Goal: Use online tool/utility: Use online tool/utility

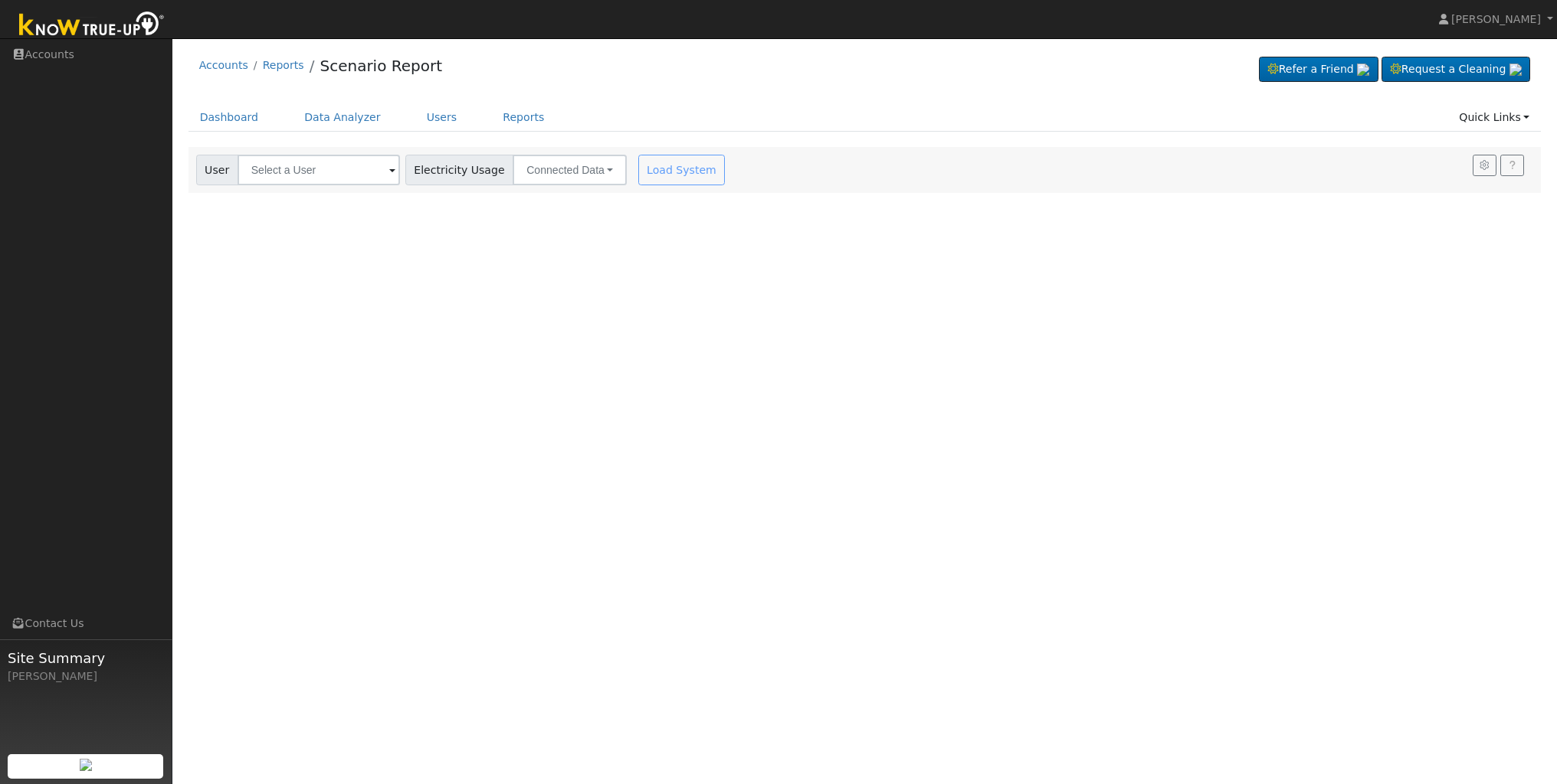
click at [389, 173] on span at bounding box center [392, 171] width 6 height 17
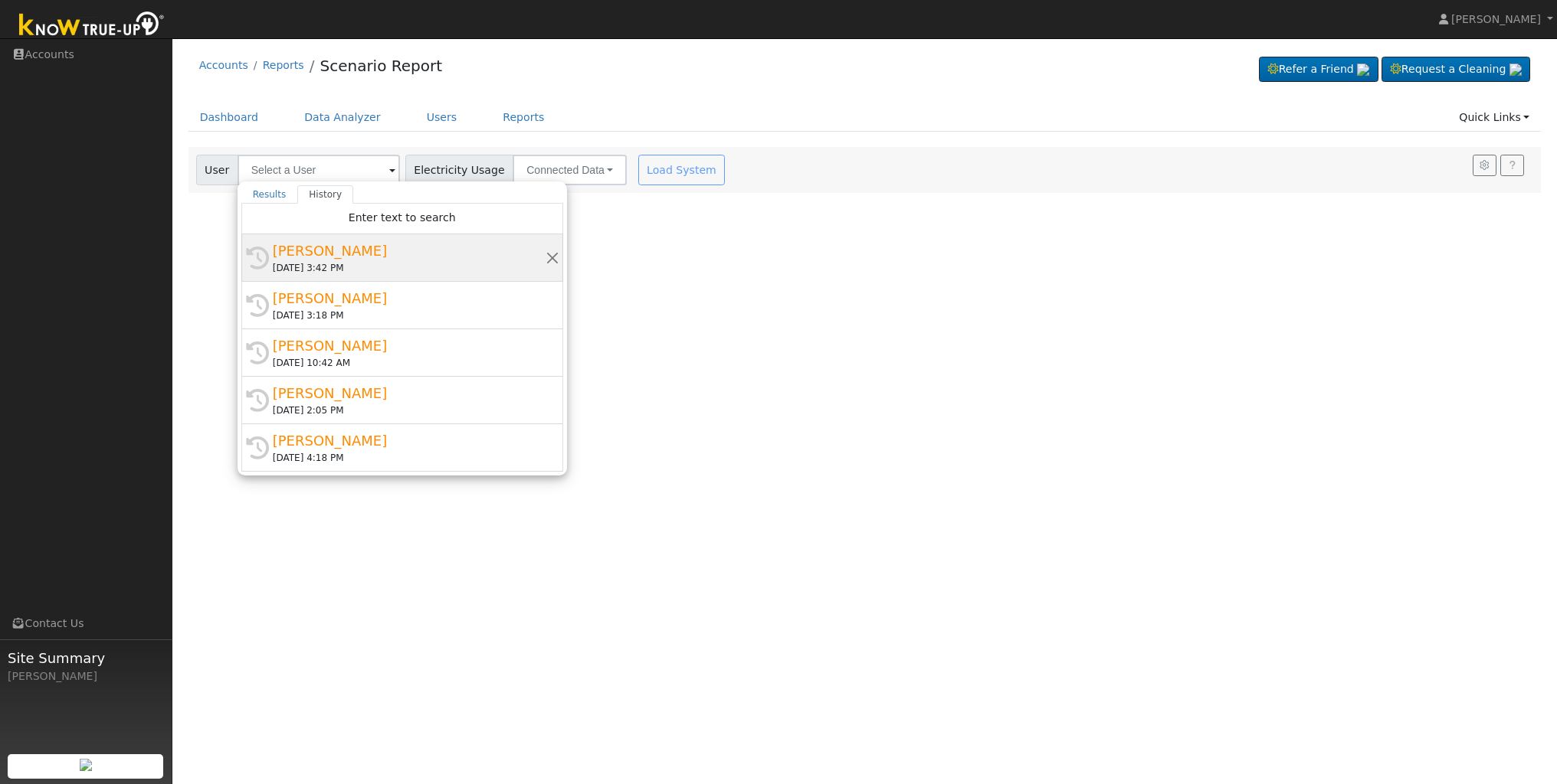
click at [329, 248] on div "[PERSON_NAME]" at bounding box center [409, 251] width 273 height 21
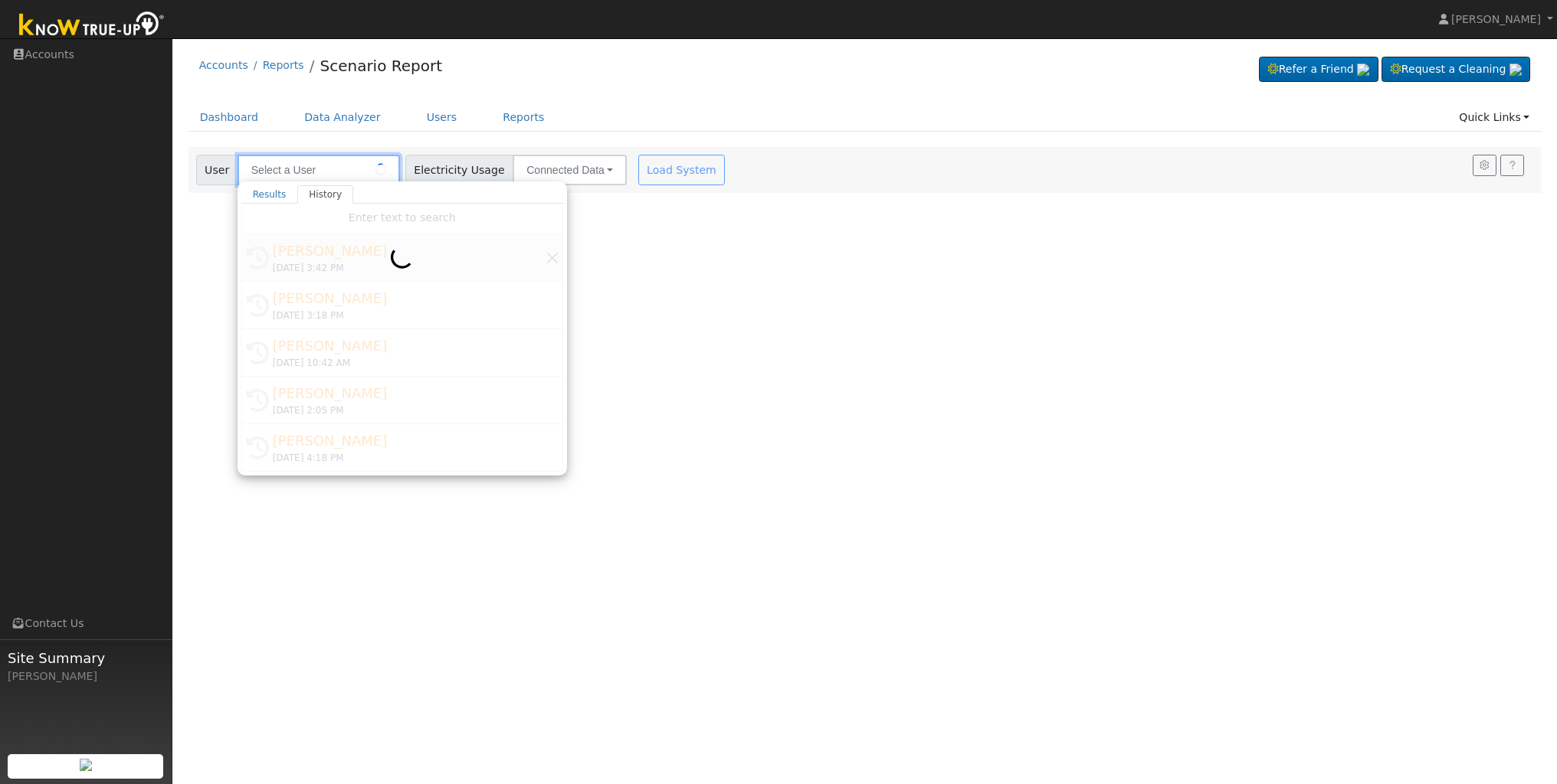
type input "[PERSON_NAME]"
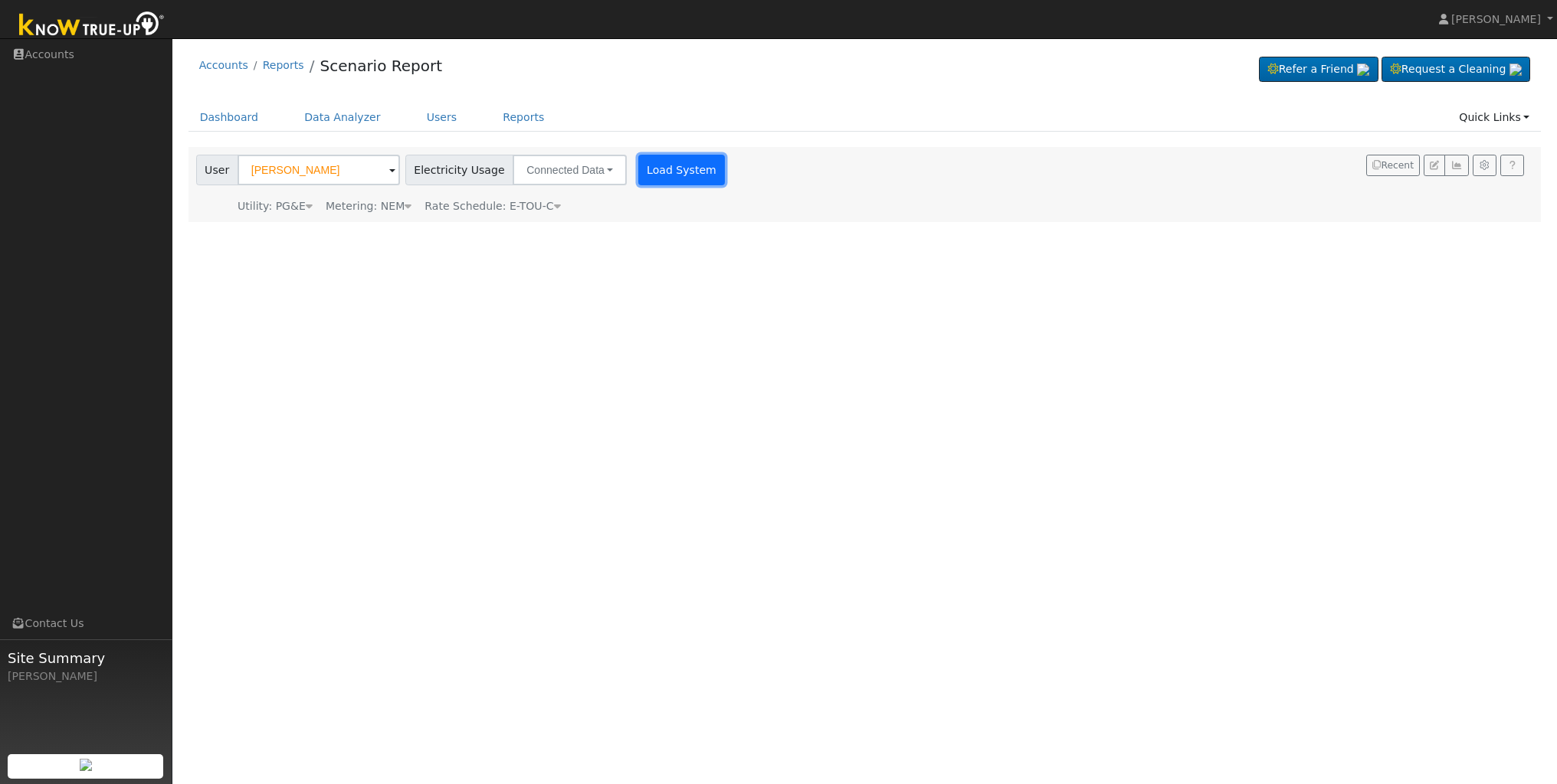
click at [669, 176] on button "Load System" at bounding box center [682, 170] width 88 height 31
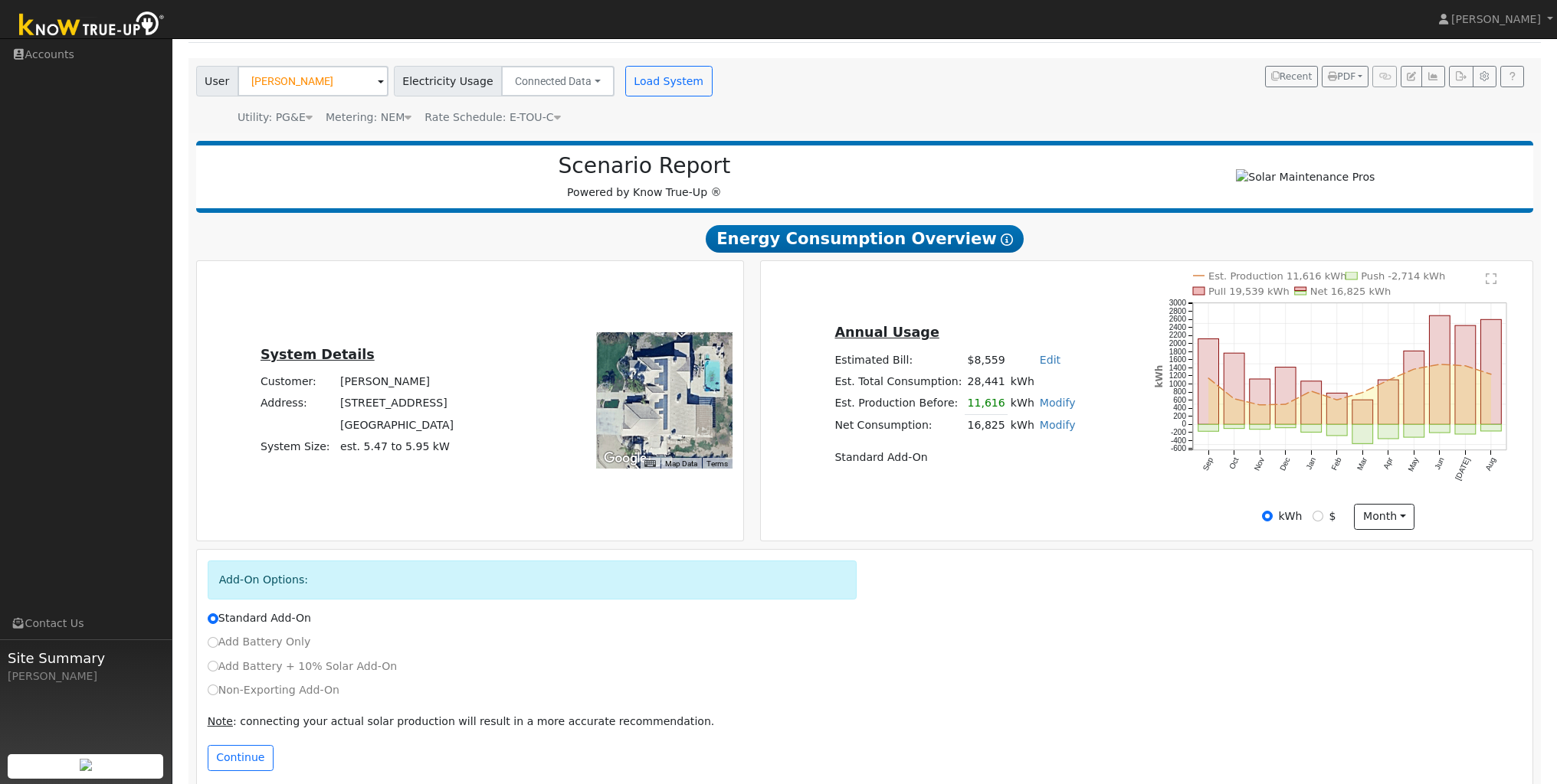
scroll to position [116, 0]
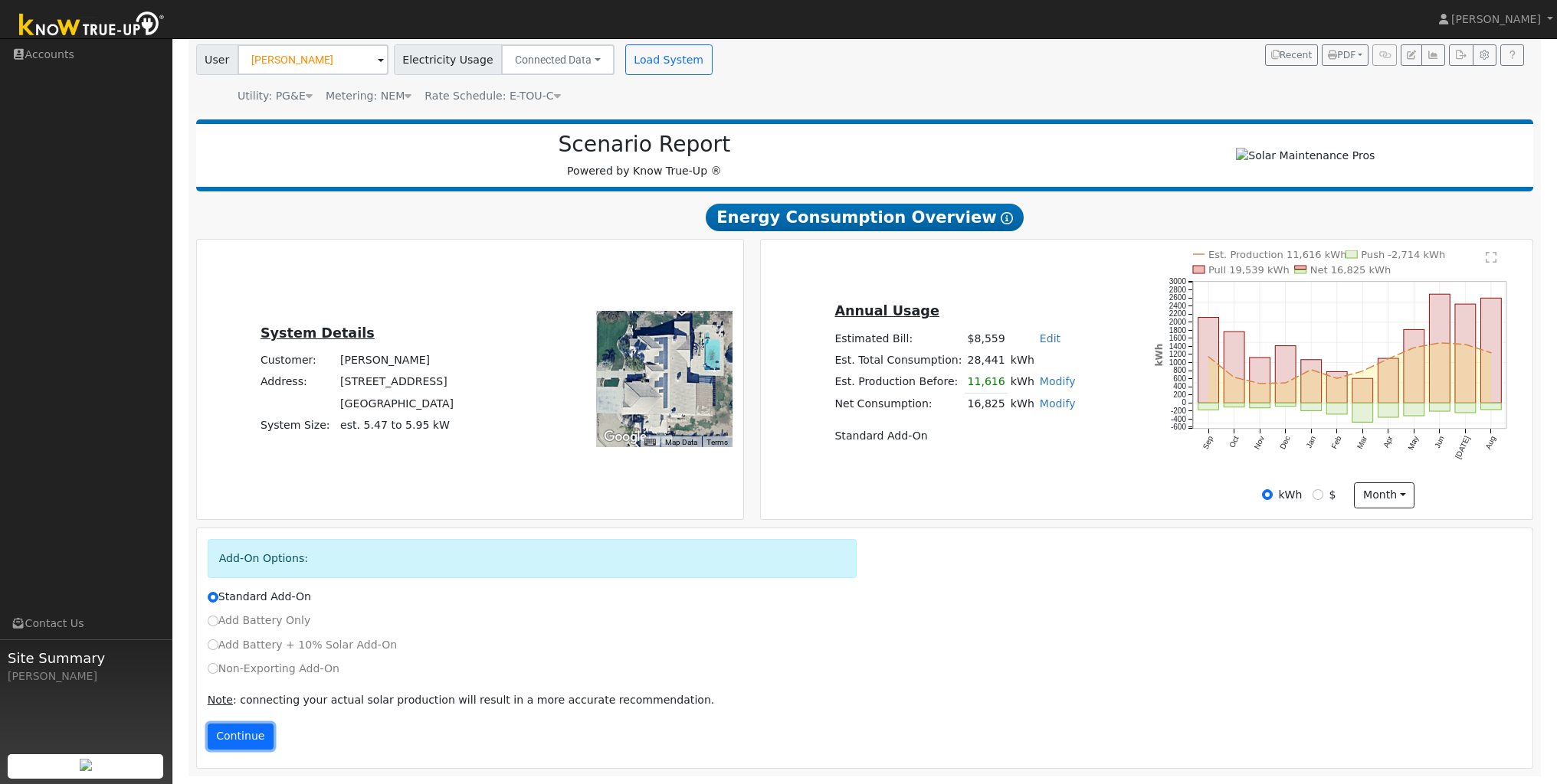
click at [216, 737] on button "Continue" at bounding box center [240, 736] width 66 height 26
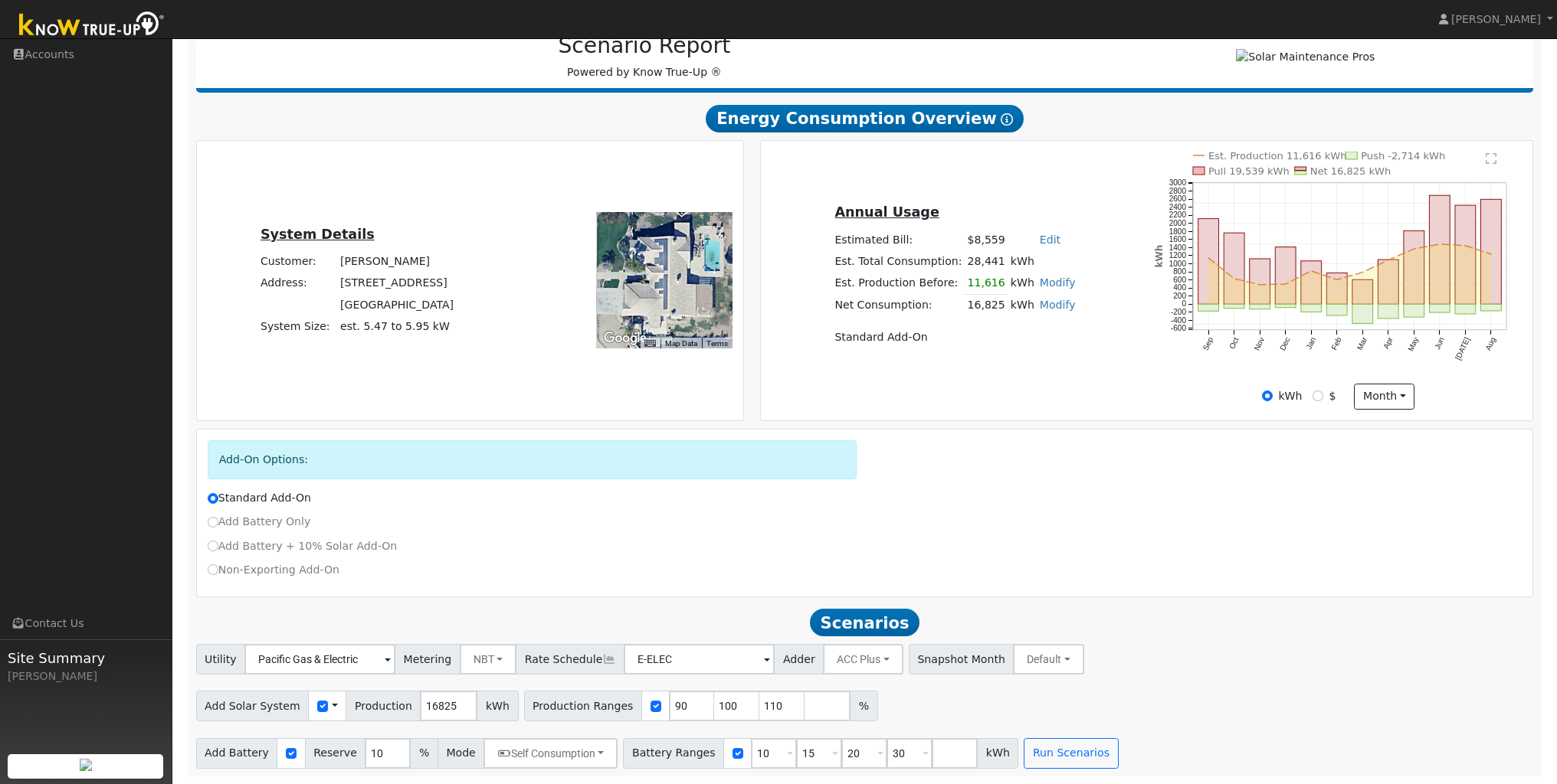
scroll to position [216, 0]
click at [674, 703] on input "90" at bounding box center [692, 706] width 46 height 31
type input "100"
type input "110"
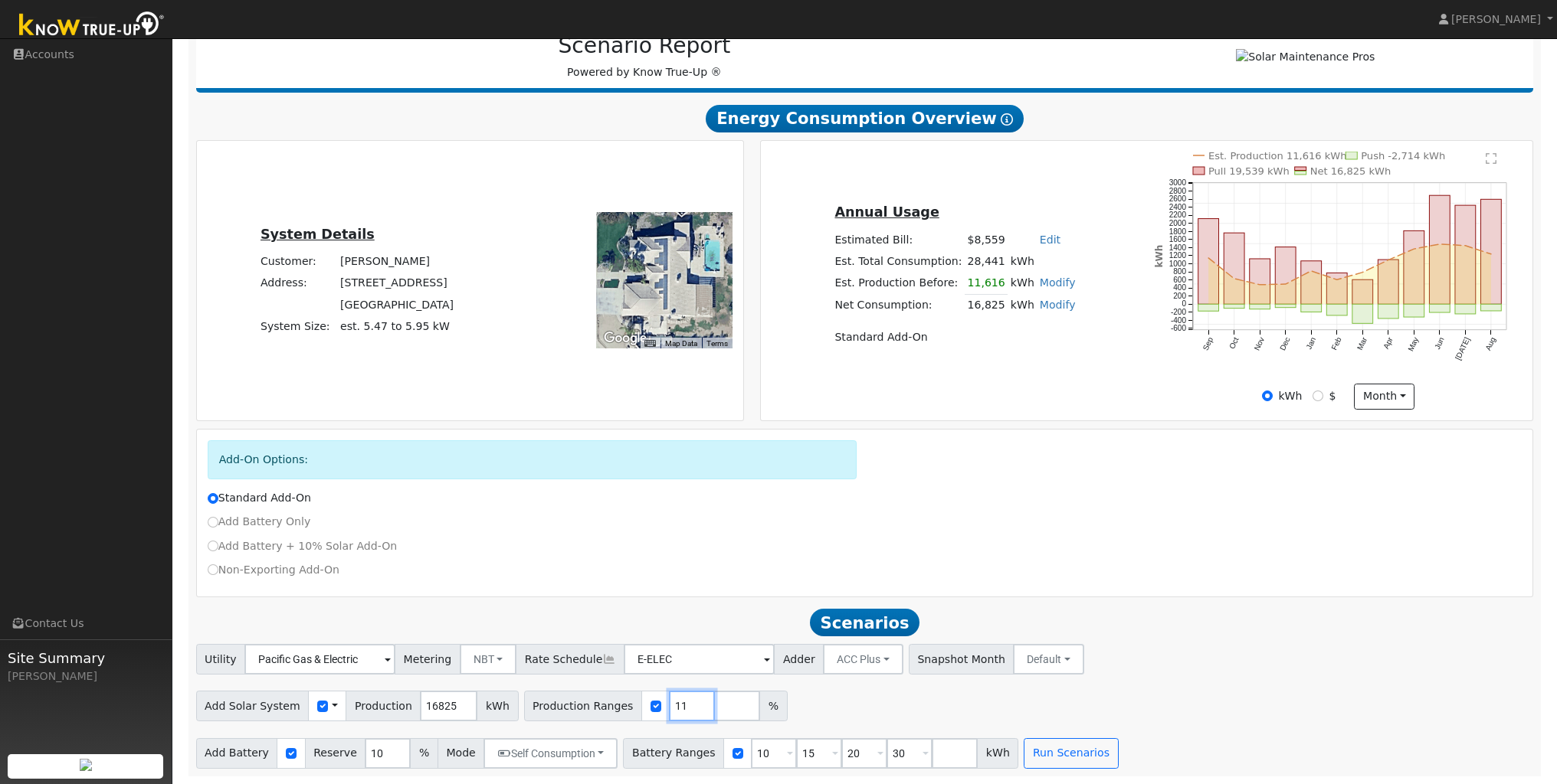
type input "1"
type input "85"
click at [757, 754] on input "10" at bounding box center [774, 753] width 46 height 31
type input "15"
type input "20"
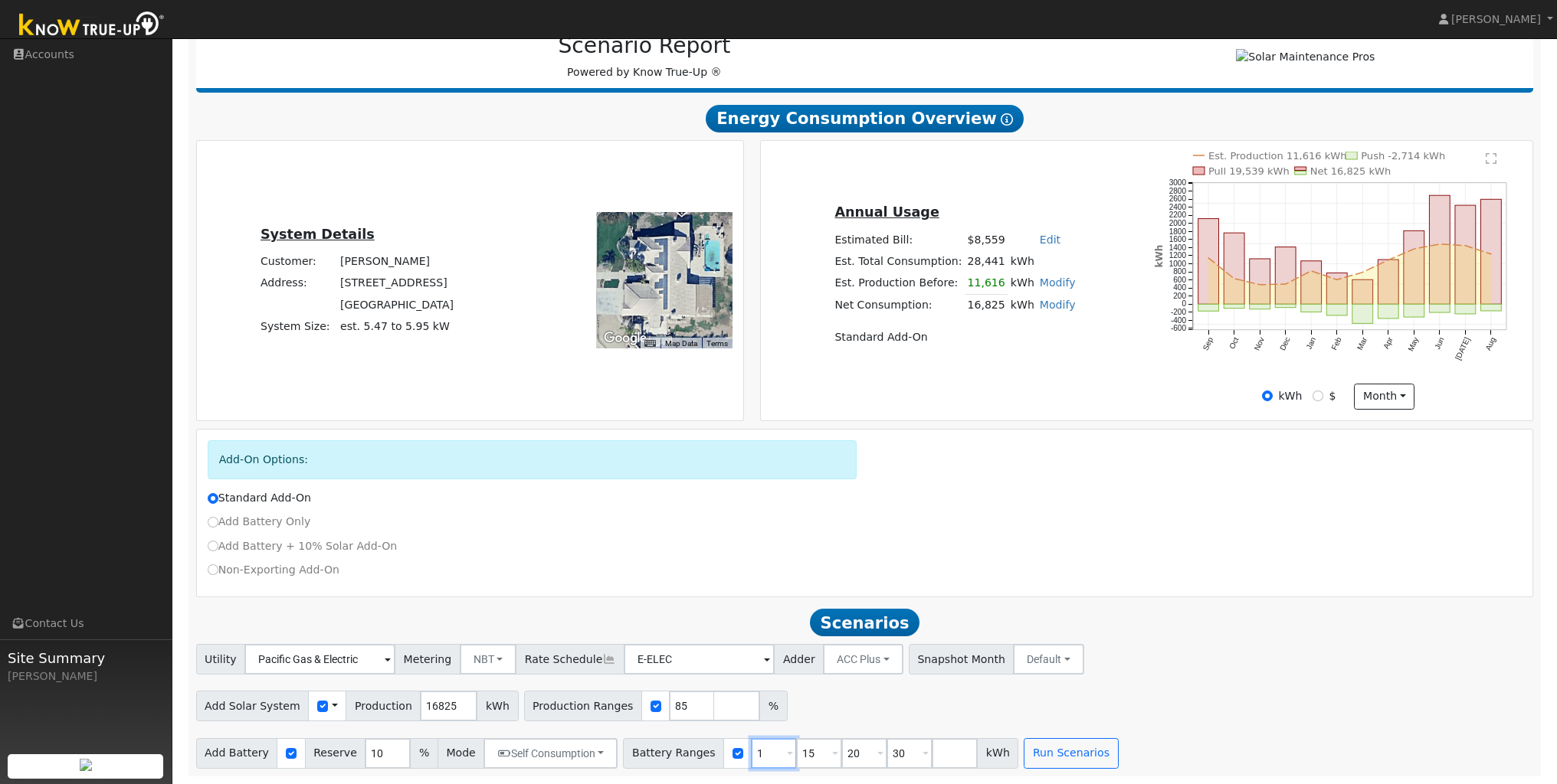
type input "30"
type input "20"
type input "30"
type input "3"
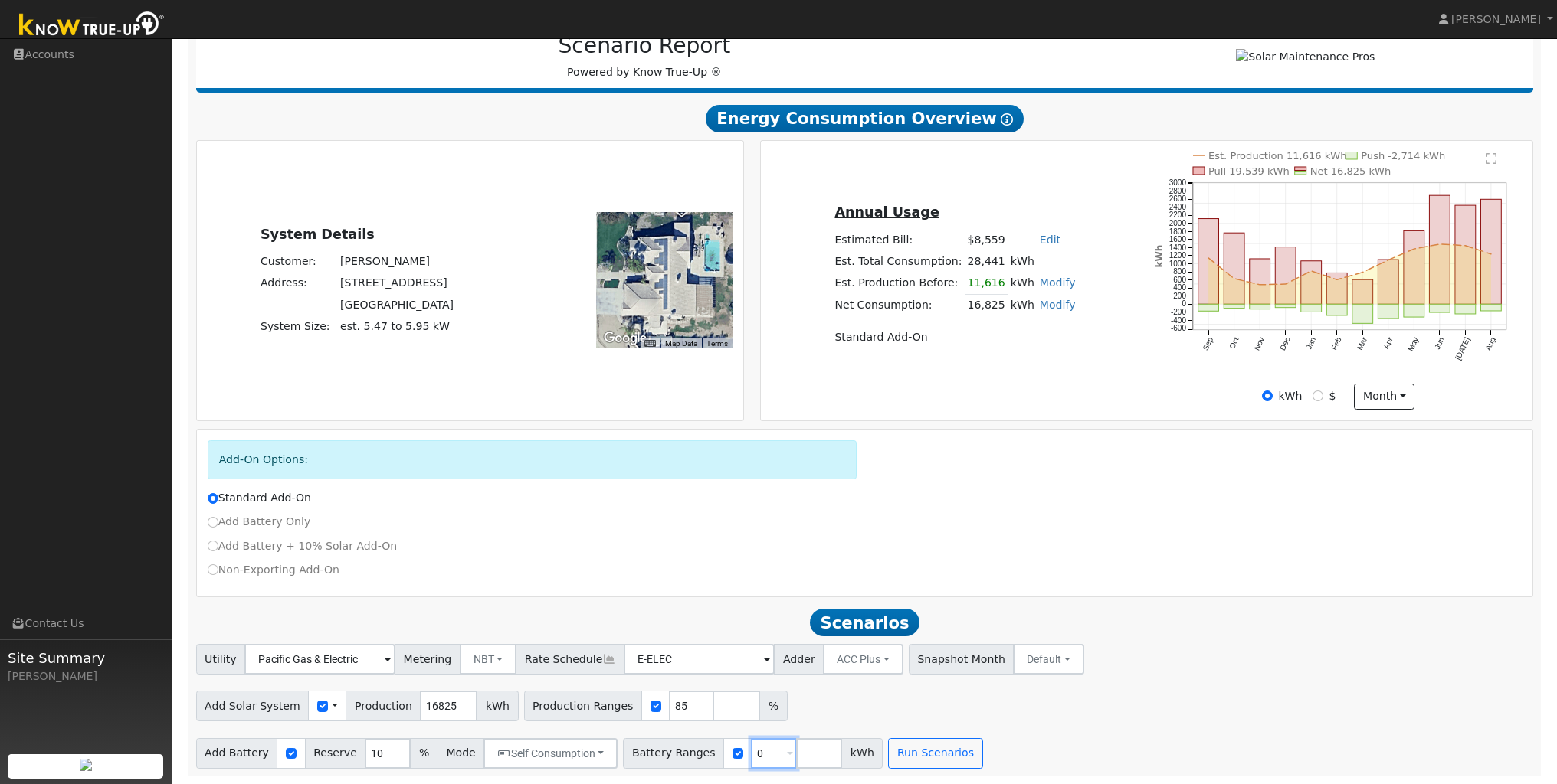
type input "0"
click at [1173, 733] on div "Add Battery Reserve 10 % Mode Self Consumption Self Consumption Peak Savings AC…" at bounding box center [864, 752] width 1343 height 36
click at [481, 659] on button "NBT" at bounding box center [488, 659] width 57 height 31
click at [477, 713] on link "NBT" at bounding box center [496, 715] width 107 height 21
click at [903, 753] on button "Run Scenarios" at bounding box center [935, 753] width 94 height 31
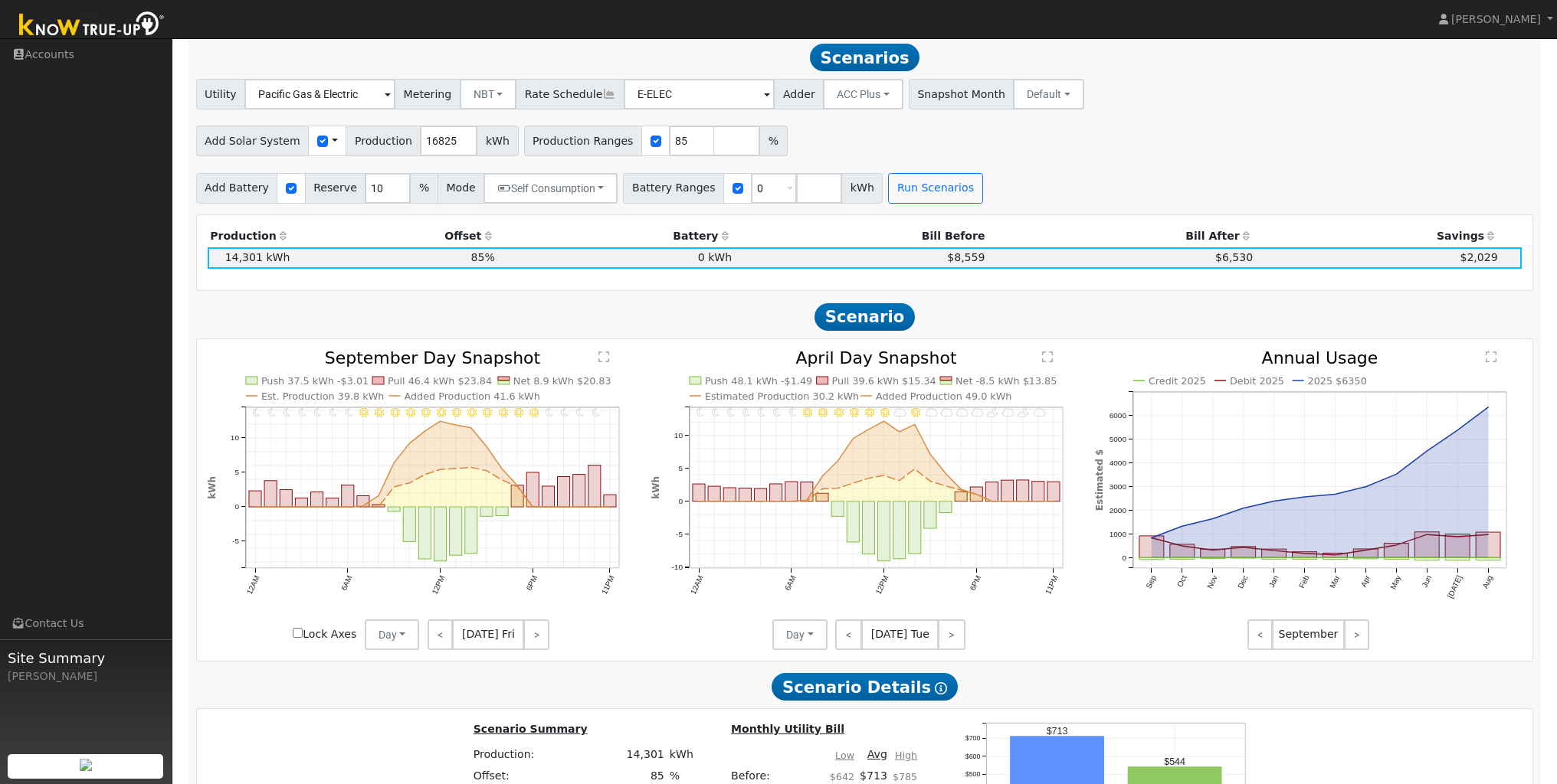
scroll to position [778, 0]
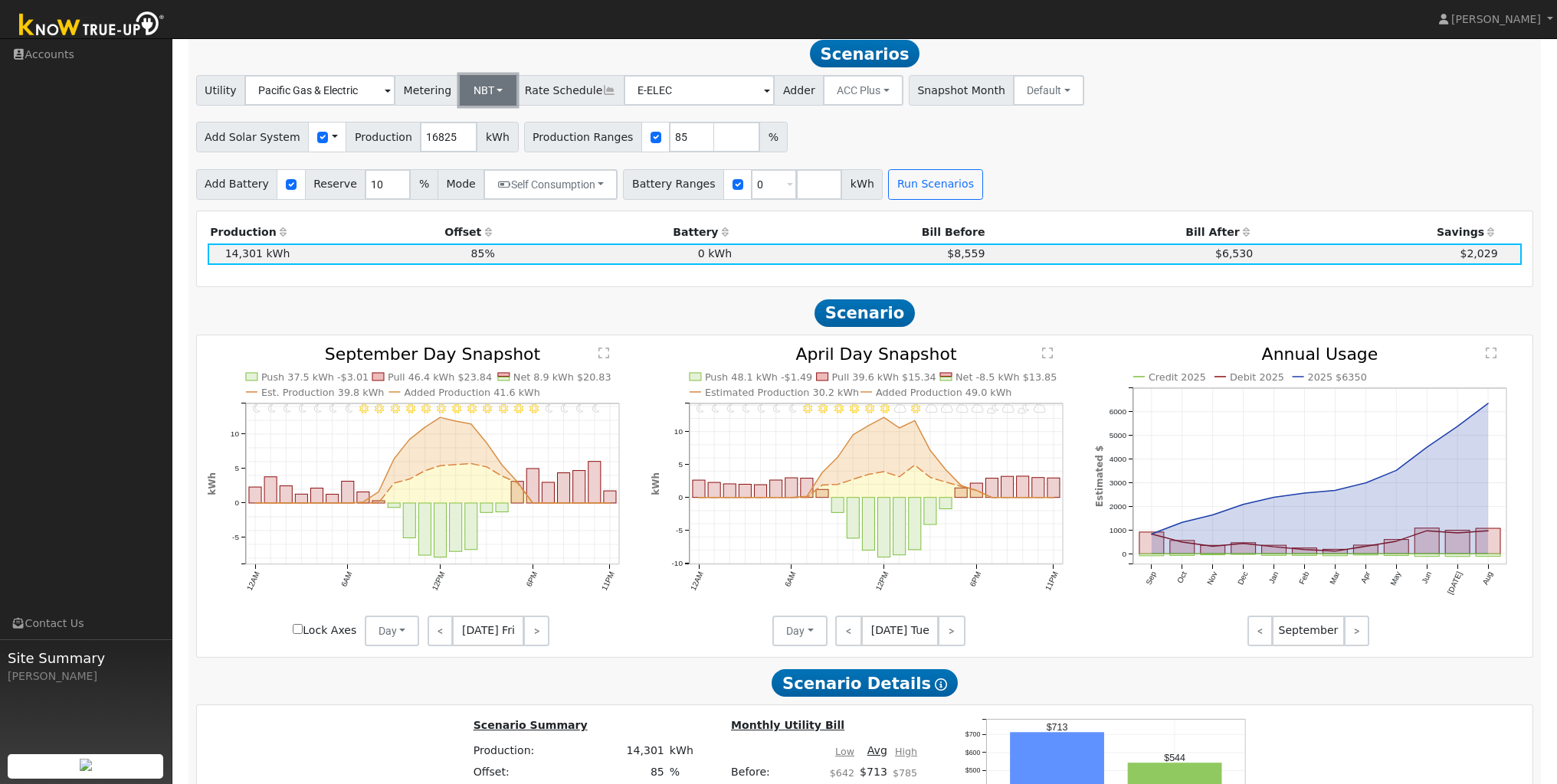
click at [482, 104] on button "NBT" at bounding box center [488, 91] width 57 height 31
click at [475, 134] on link "NEM" at bounding box center [496, 124] width 107 height 21
click at [909, 187] on button "Run Scenarios" at bounding box center [935, 184] width 94 height 31
